Goal: Information Seeking & Learning: Learn about a topic

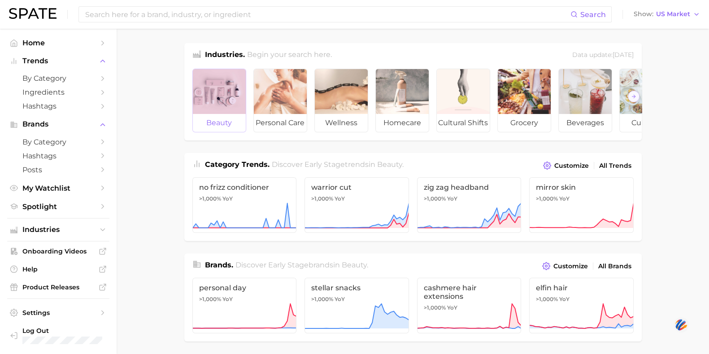
click at [213, 100] on div at bounding box center [219, 91] width 53 height 45
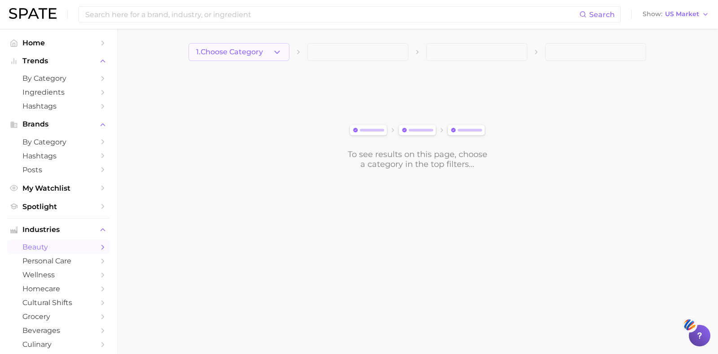
click at [243, 48] on span "1. Choose Category" at bounding box center [229, 52] width 67 height 8
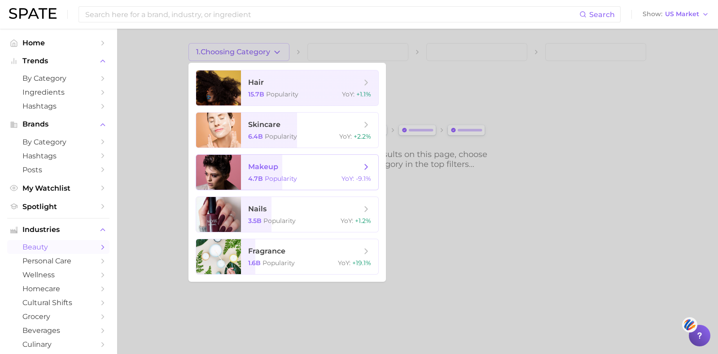
click at [303, 181] on div "4.7b Popularity YoY : -9.1%" at bounding box center [309, 179] width 123 height 8
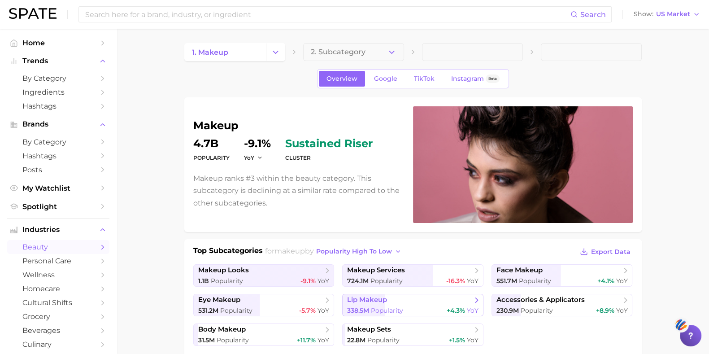
click at [416, 283] on div "338.5m Popularity +4.3% YoY" at bounding box center [412, 310] width 131 height 9
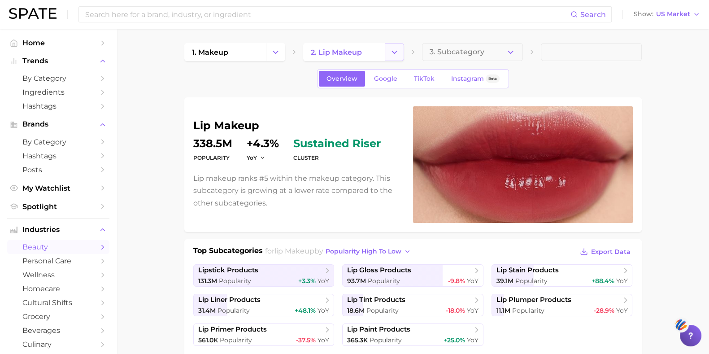
click at [393, 53] on icon "Change Category" at bounding box center [394, 52] width 9 height 9
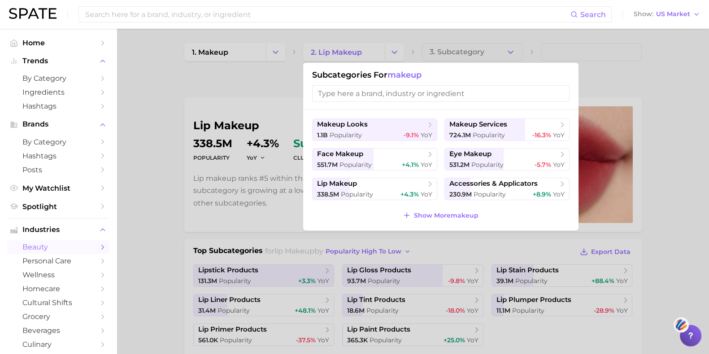
click at [280, 64] on div at bounding box center [354, 177] width 709 height 354
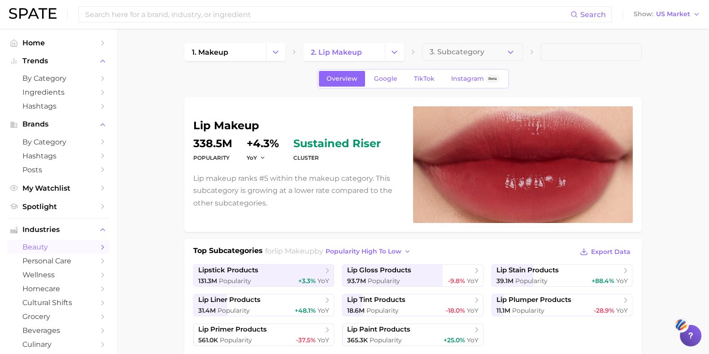
drag, startPoint x: 323, startPoint y: 53, endPoint x: 275, endPoint y: 75, distance: 53.0
click at [288, 84] on div "Overview Google TikTok Instagram Beta" at bounding box center [413, 78] width 458 height 19
click at [239, 58] on link "1. makeup" at bounding box center [225, 52] width 82 height 18
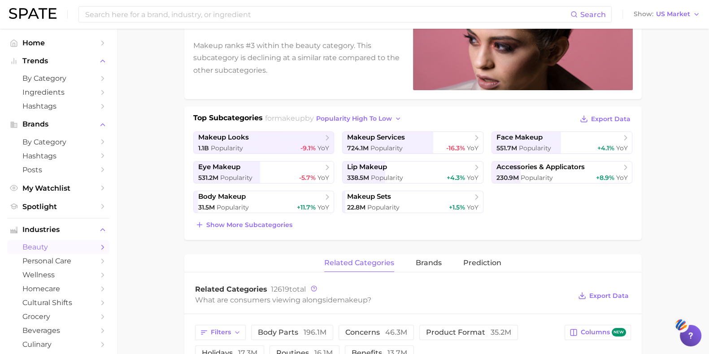
scroll to position [112, 0]
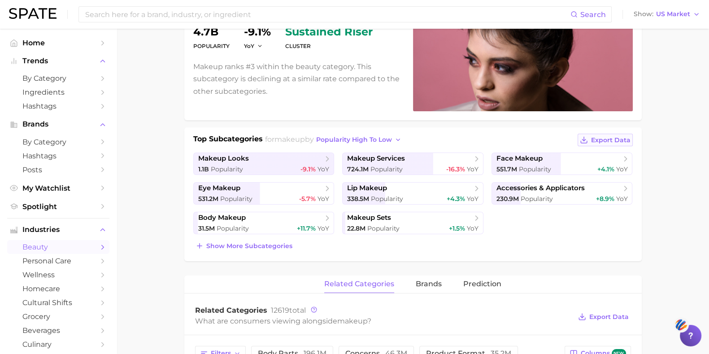
click at [574, 134] on button "Export Data" at bounding box center [605, 140] width 55 height 13
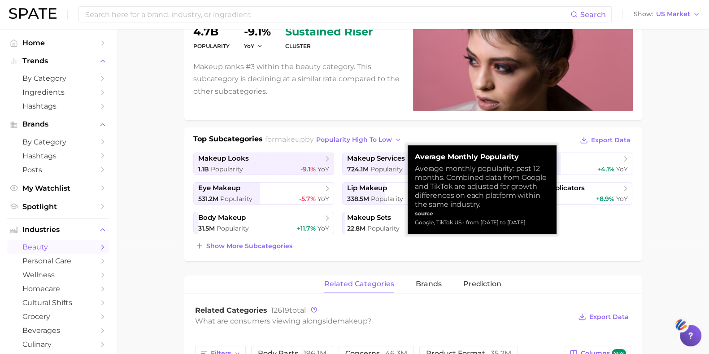
click at [418, 250] on div "Show more subcategories" at bounding box center [413, 246] width 440 height 13
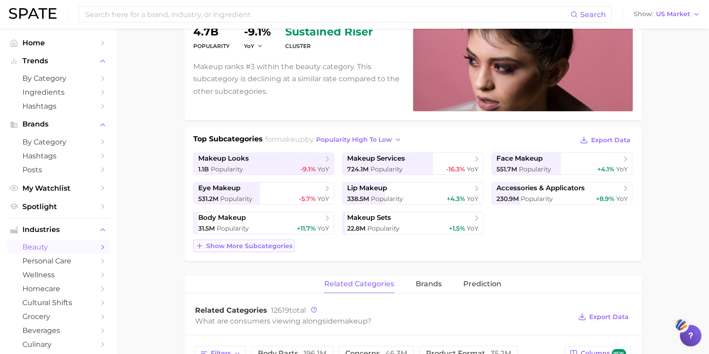
click at [247, 242] on span "Show more subcategories" at bounding box center [249, 246] width 86 height 8
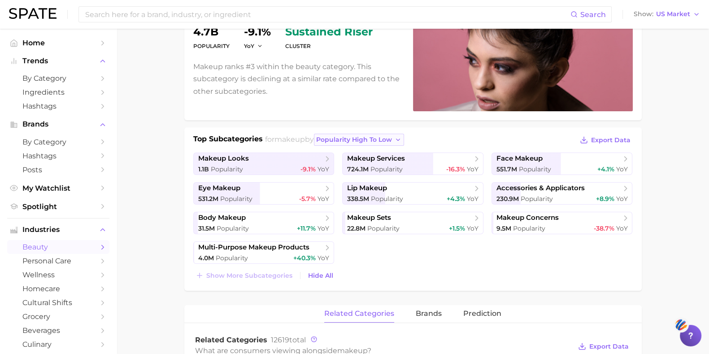
click at [330, 134] on button "popularity high to low" at bounding box center [359, 140] width 90 height 12
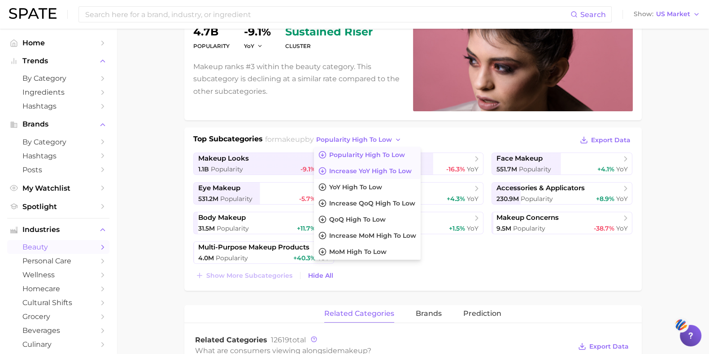
click at [339, 167] on span "Increase YoY high to low" at bounding box center [370, 171] width 83 height 8
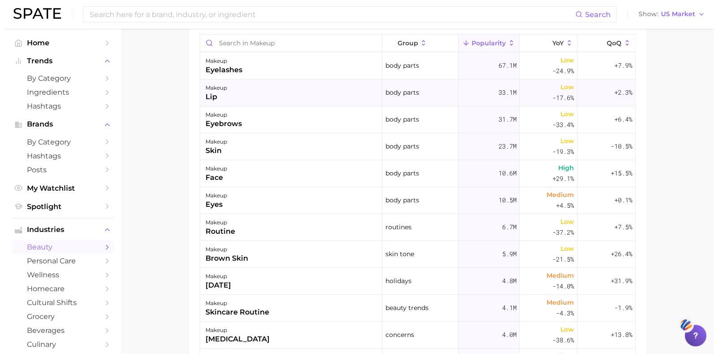
scroll to position [418, 0]
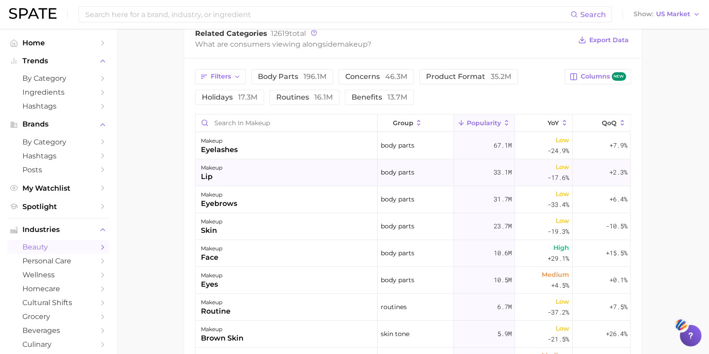
click at [240, 175] on div "makeup lip" at bounding box center [287, 172] width 182 height 27
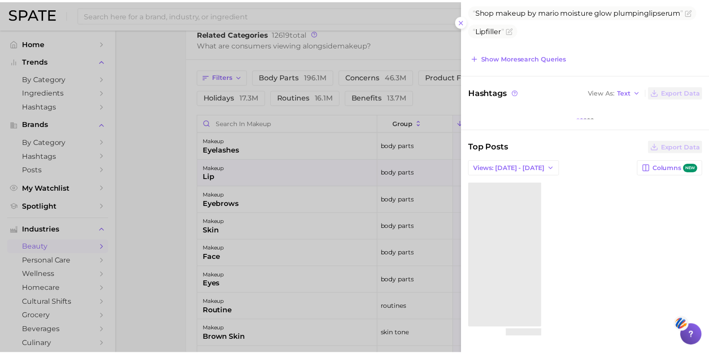
scroll to position [173, 0]
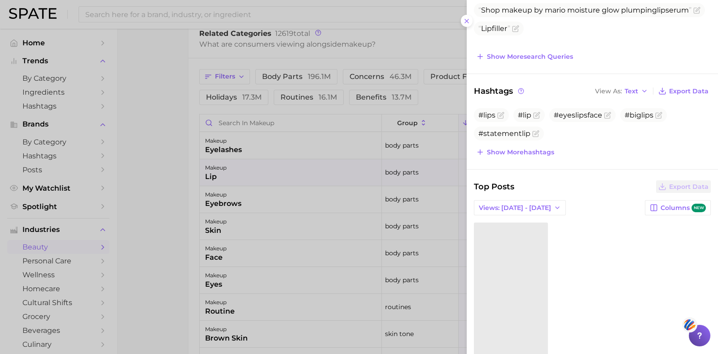
click at [144, 121] on div at bounding box center [359, 177] width 718 height 354
